Goal: Task Accomplishment & Management: Manage account settings

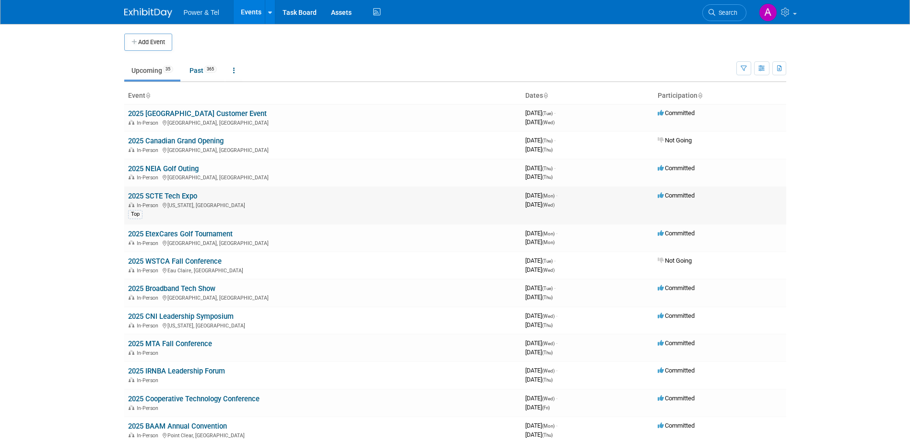
click at [187, 198] on link "2025 SCTE Tech Expo" at bounding box center [162, 196] width 69 height 9
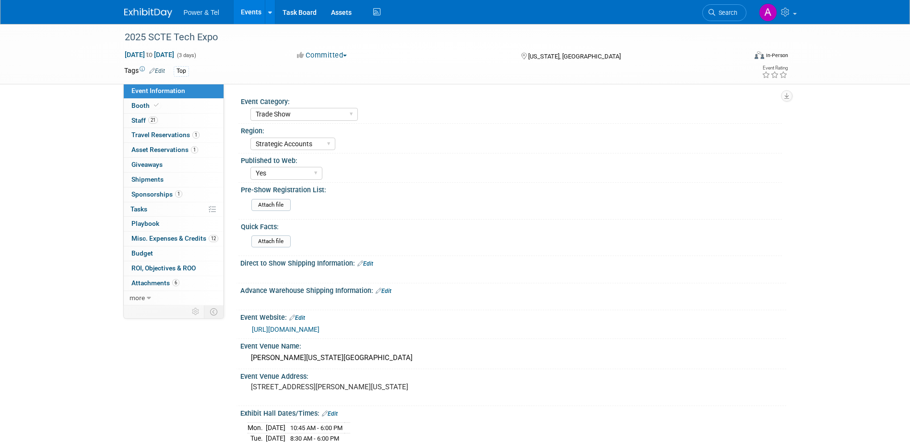
select select "Trade Show"
select select "Strategic Accounts"
select select "Yes"
click at [166, 244] on link "12 Misc. Expenses & Credits 12" at bounding box center [174, 239] width 100 height 14
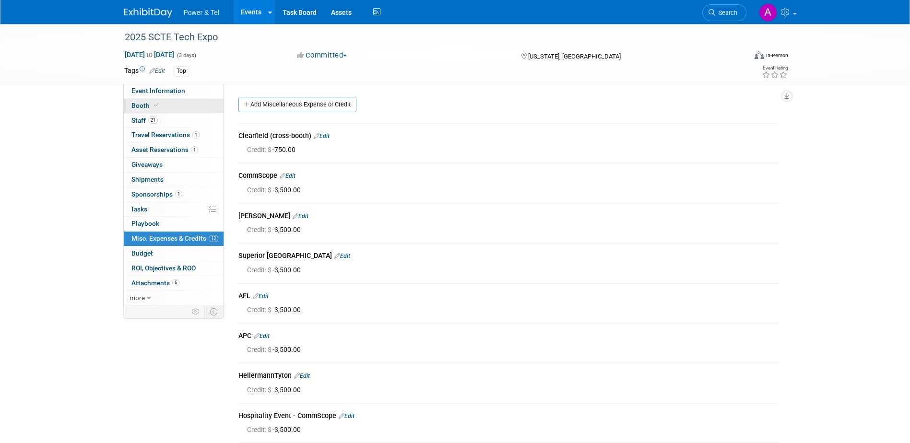
click at [175, 102] on link "Booth" at bounding box center [174, 106] width 100 height 14
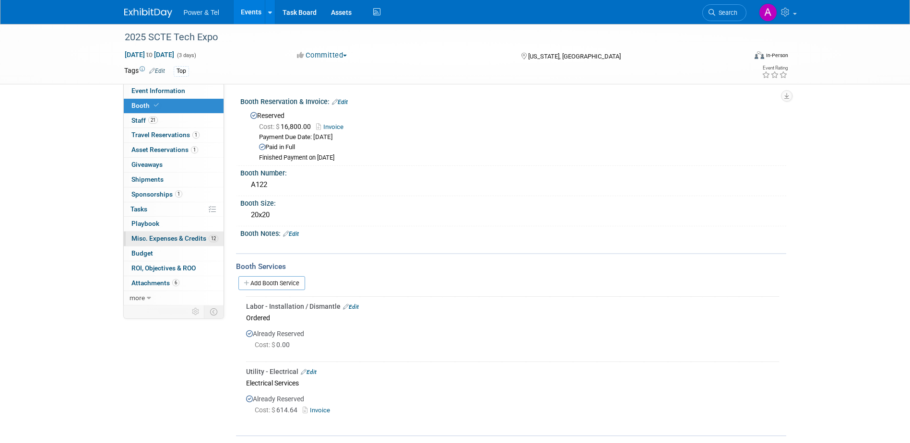
click at [171, 239] on span "Misc. Expenses & Credits 12" at bounding box center [174, 239] width 87 height 8
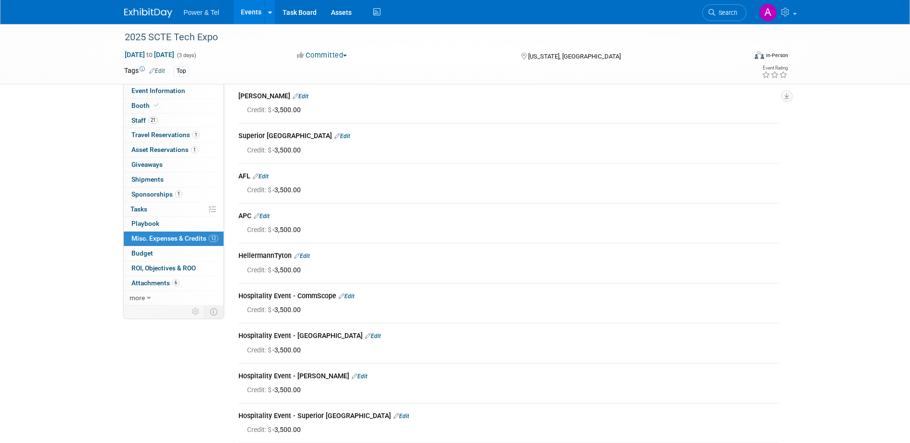
scroll to position [264, 0]
